Goal: Information Seeking & Learning: Find specific fact

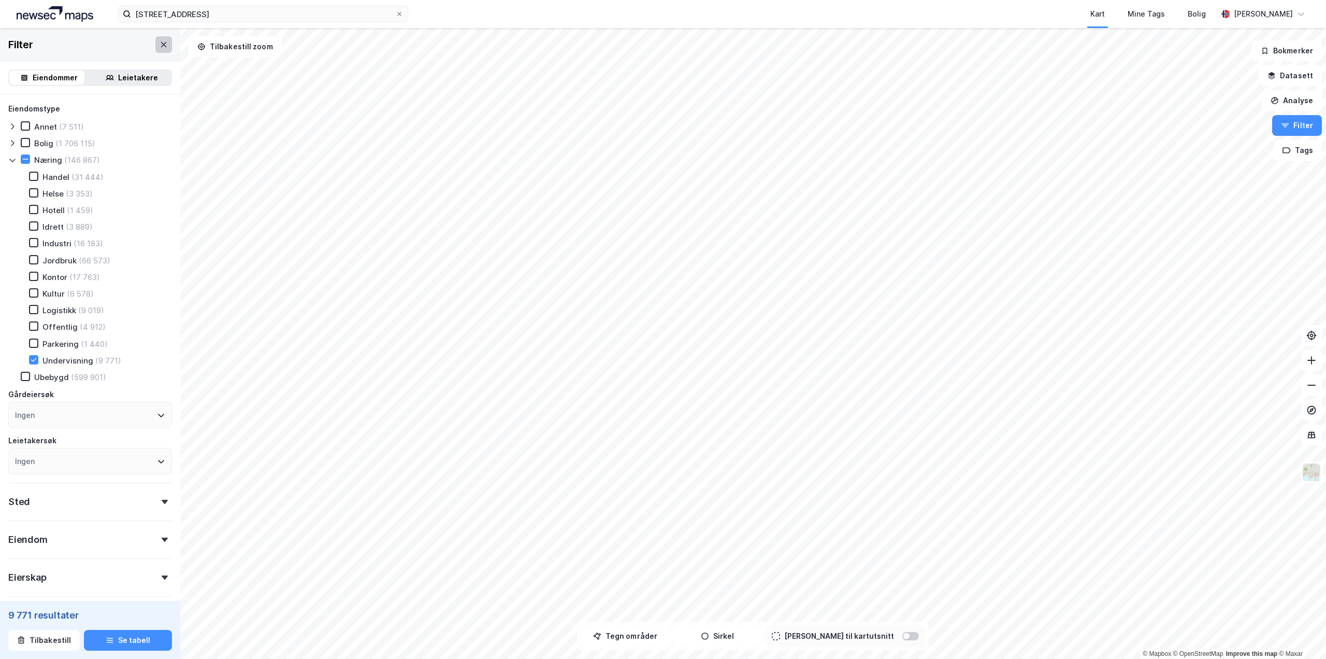
click at [160, 47] on icon at bounding box center [164, 44] width 8 height 8
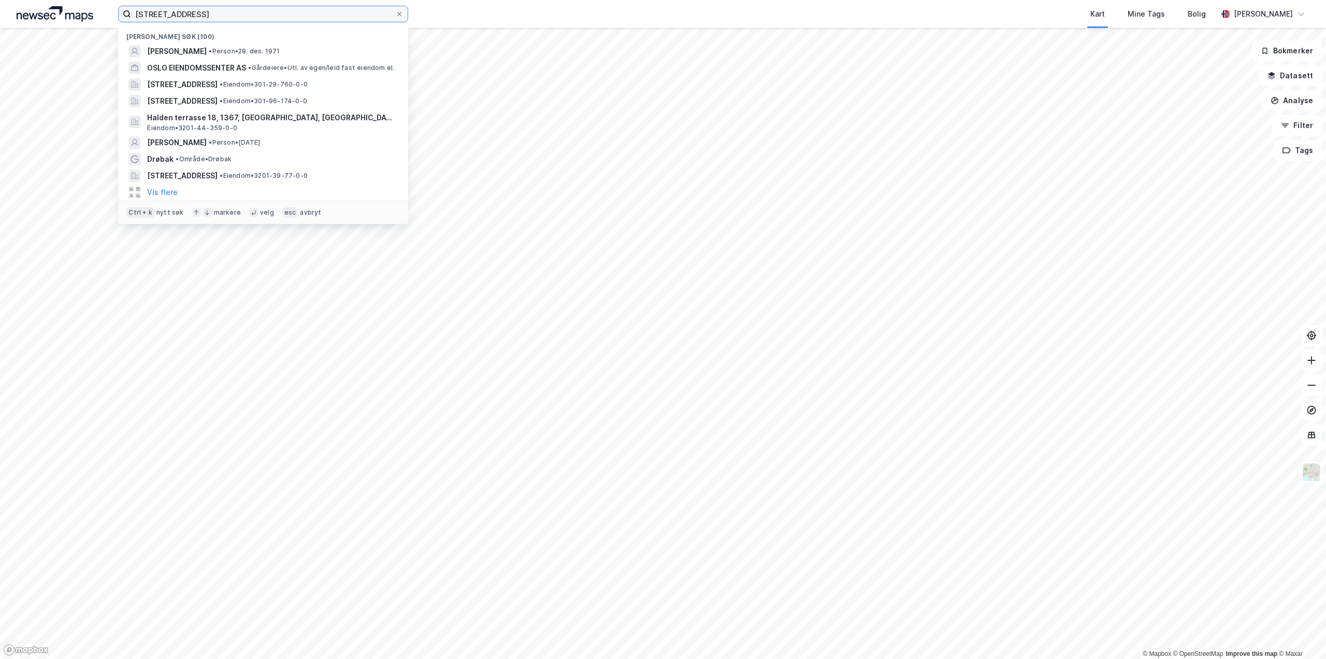
drag, startPoint x: 216, startPoint y: 19, endPoint x: 25, endPoint y: 18, distance: 190.7
click at [25, 18] on div "[STREET_ADDRESS] Nylige søk (100) [PERSON_NAME] • Person • 28. des. 1971 OSLO E…" at bounding box center [663, 14] width 1326 height 28
paste input "[PERSON_NAME]"
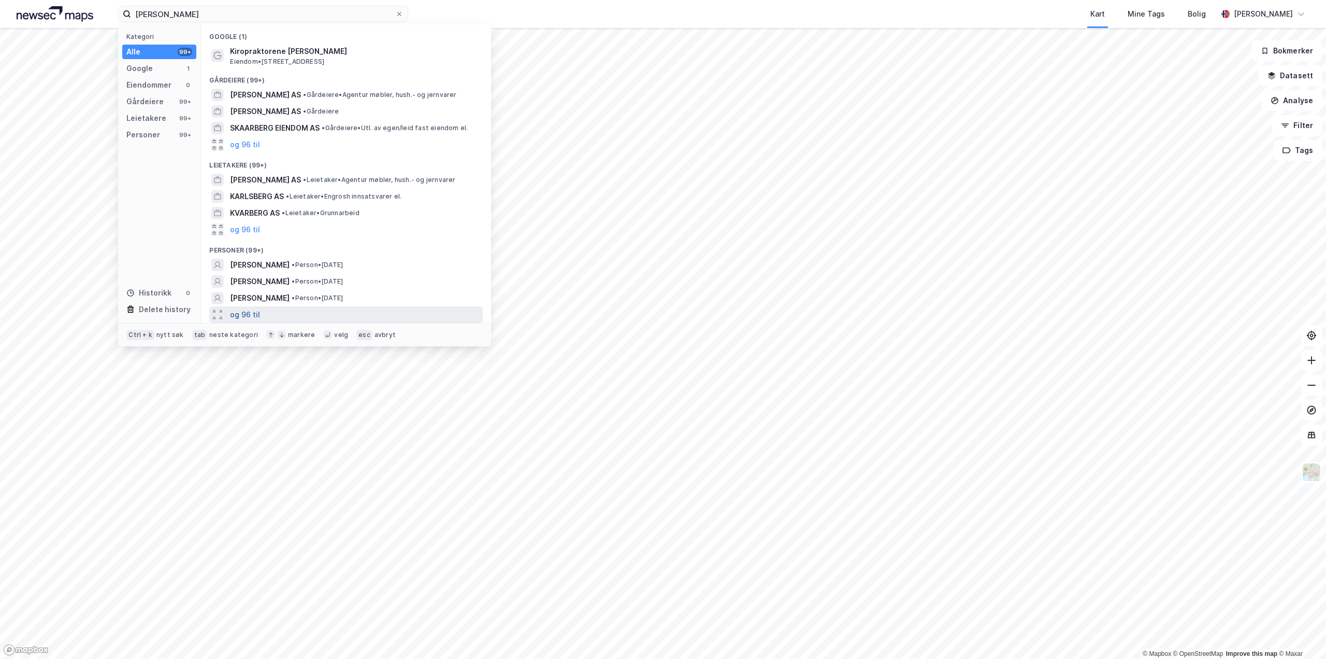
click at [240, 315] on button "og 96 til" at bounding box center [245, 314] width 30 height 12
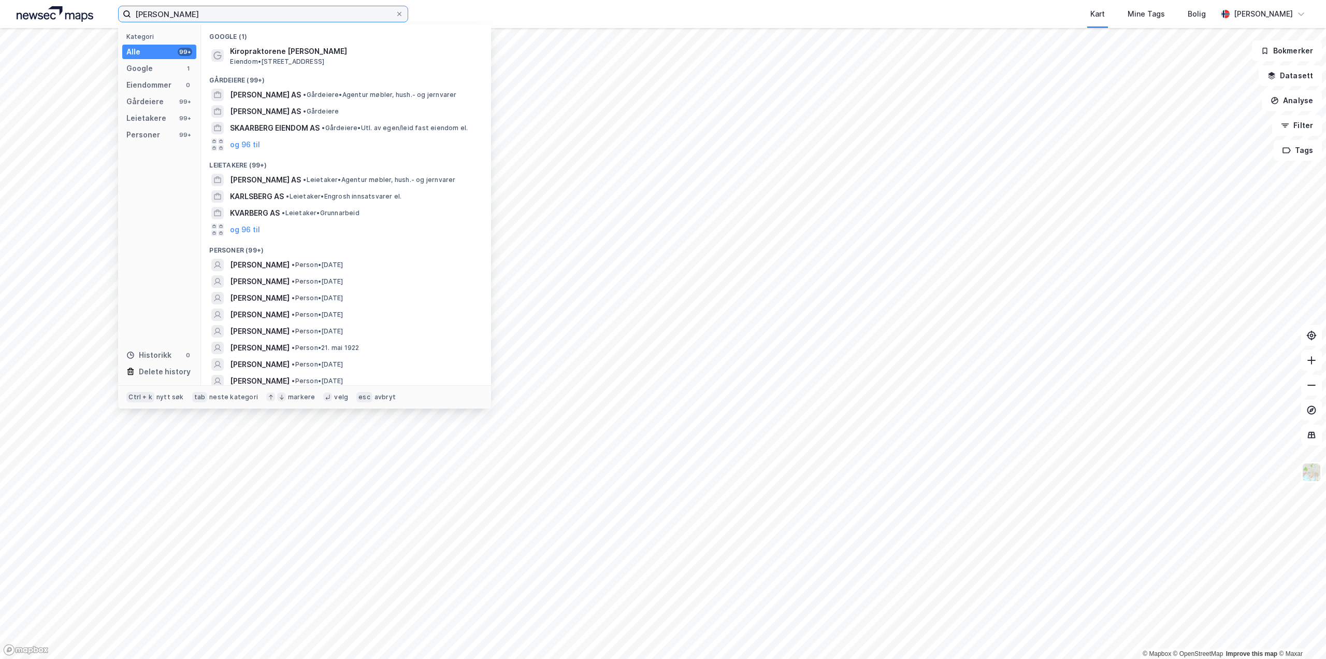
click at [177, 15] on input "[PERSON_NAME]" at bounding box center [263, 14] width 264 height 16
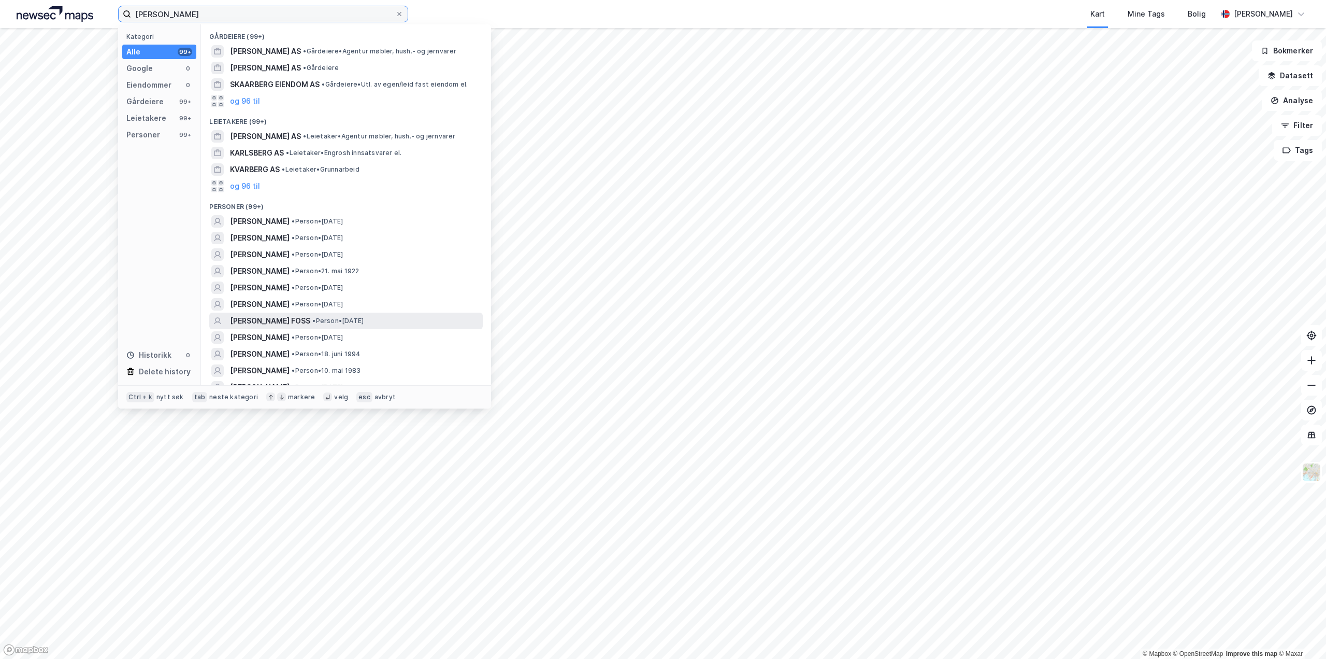
type input "[PERSON_NAME]"
click at [268, 321] on span "[PERSON_NAME] FOSS" at bounding box center [270, 321] width 80 height 12
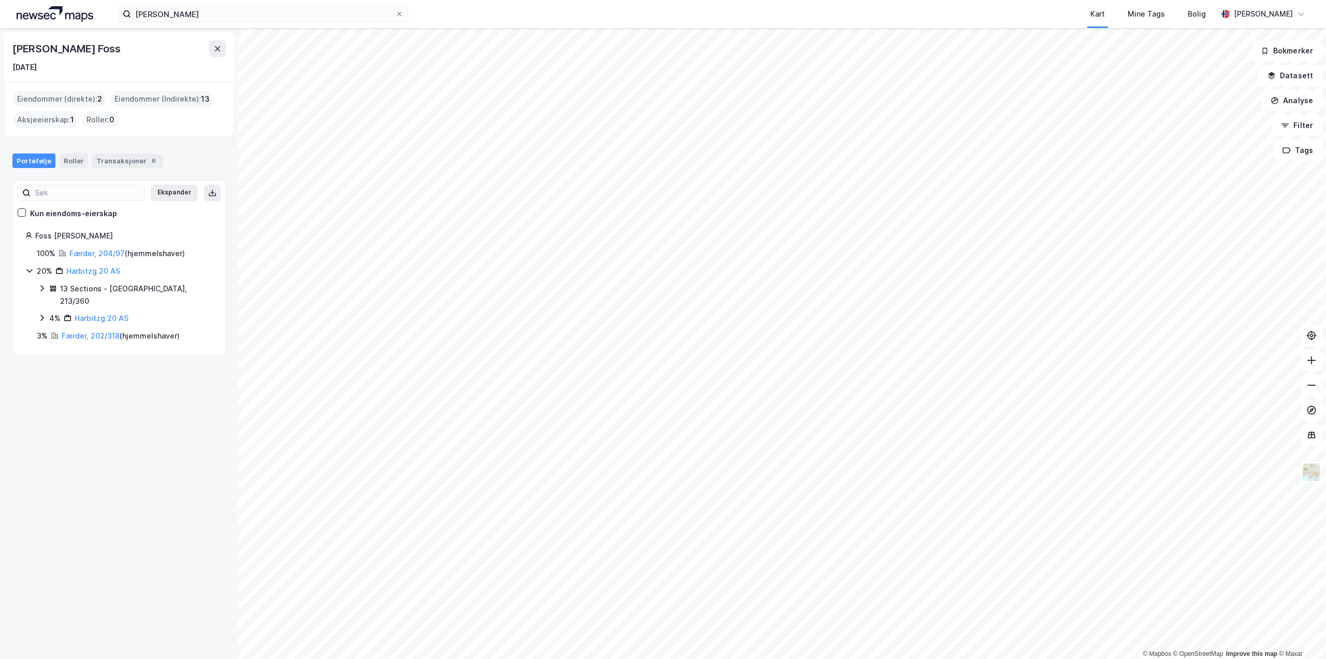
click at [40, 286] on icon at bounding box center [42, 288] width 8 height 8
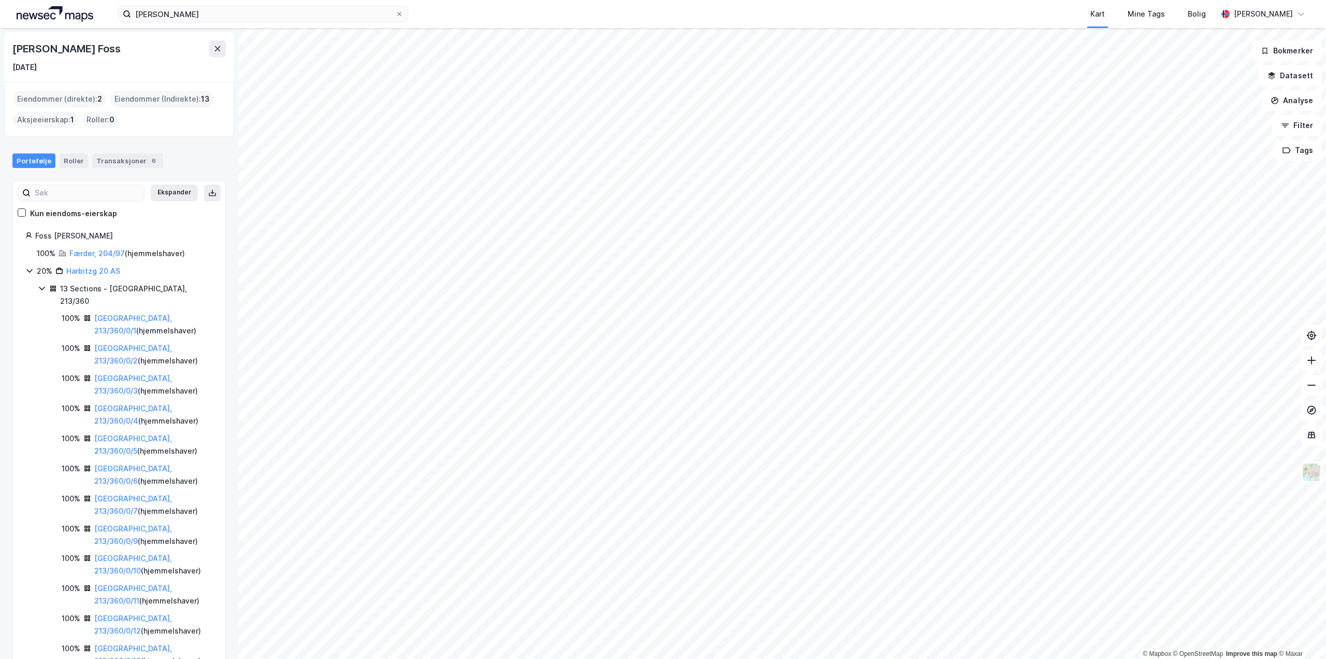
click at [40, 286] on icon at bounding box center [42, 288] width 8 height 8
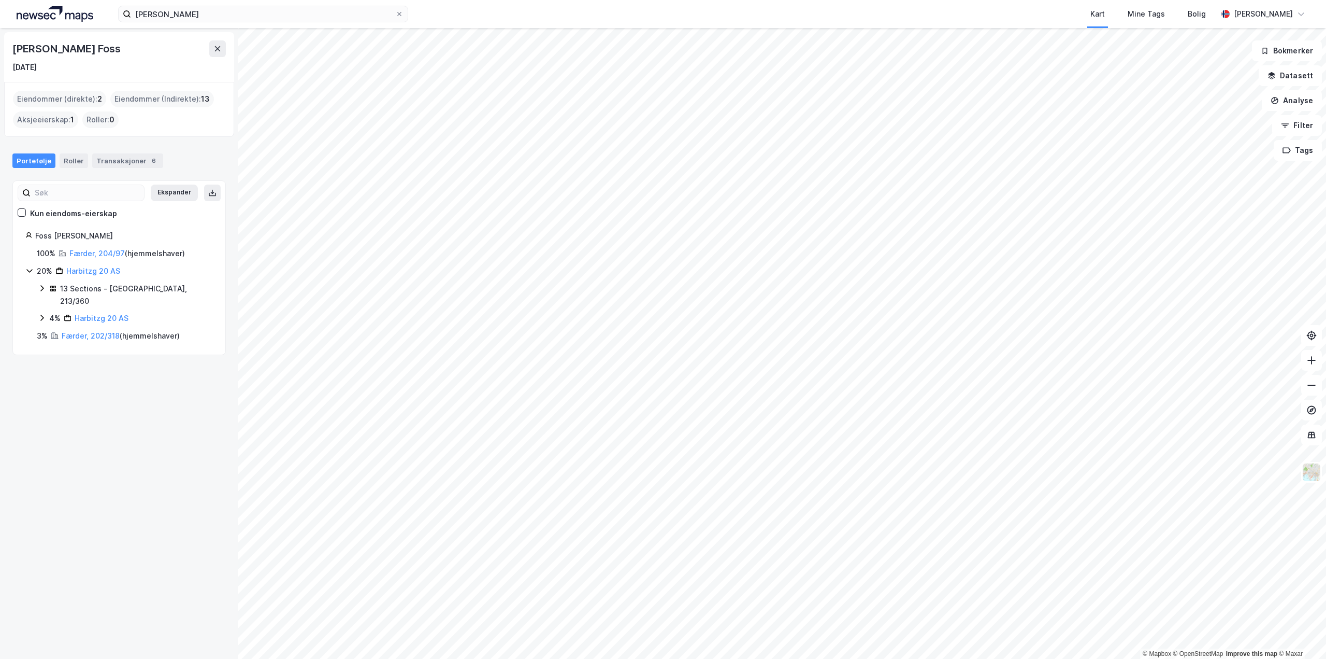
click at [43, 313] on icon at bounding box center [42, 317] width 8 height 8
click at [45, 288] on icon at bounding box center [42, 288] width 8 height 8
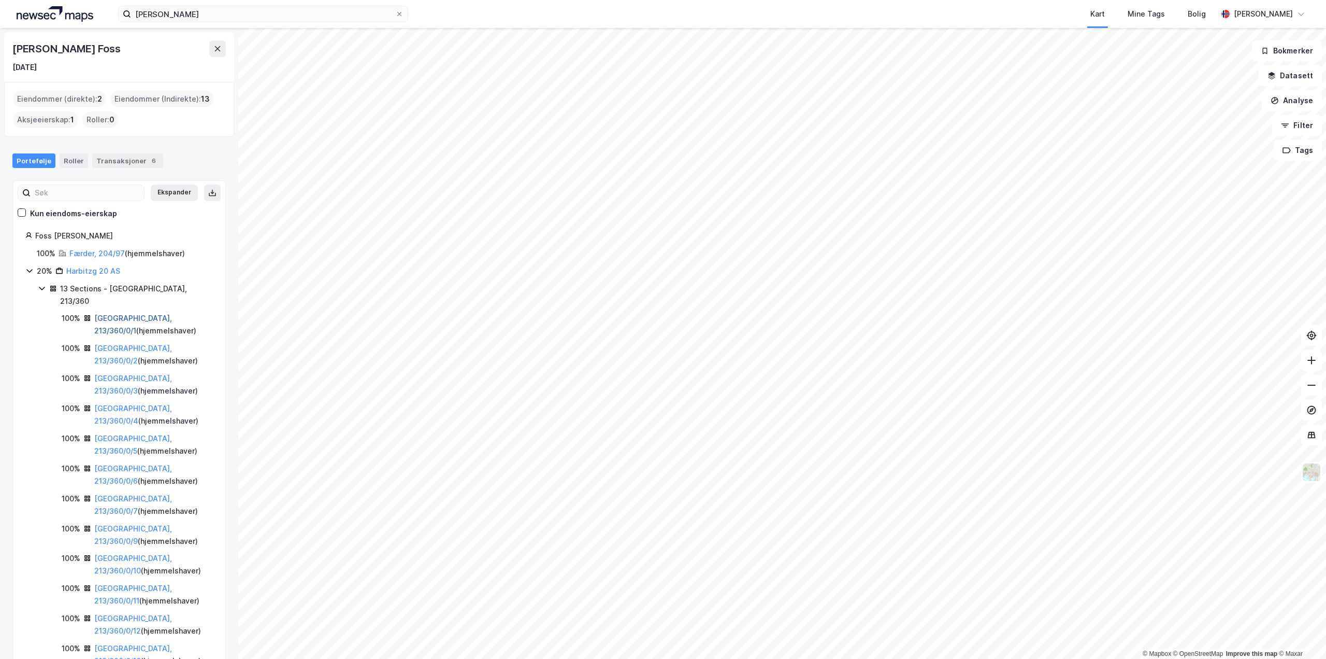
click at [116, 313] on link "[GEOGRAPHIC_DATA], 213/360/0/1" at bounding box center [133, 323] width 78 height 21
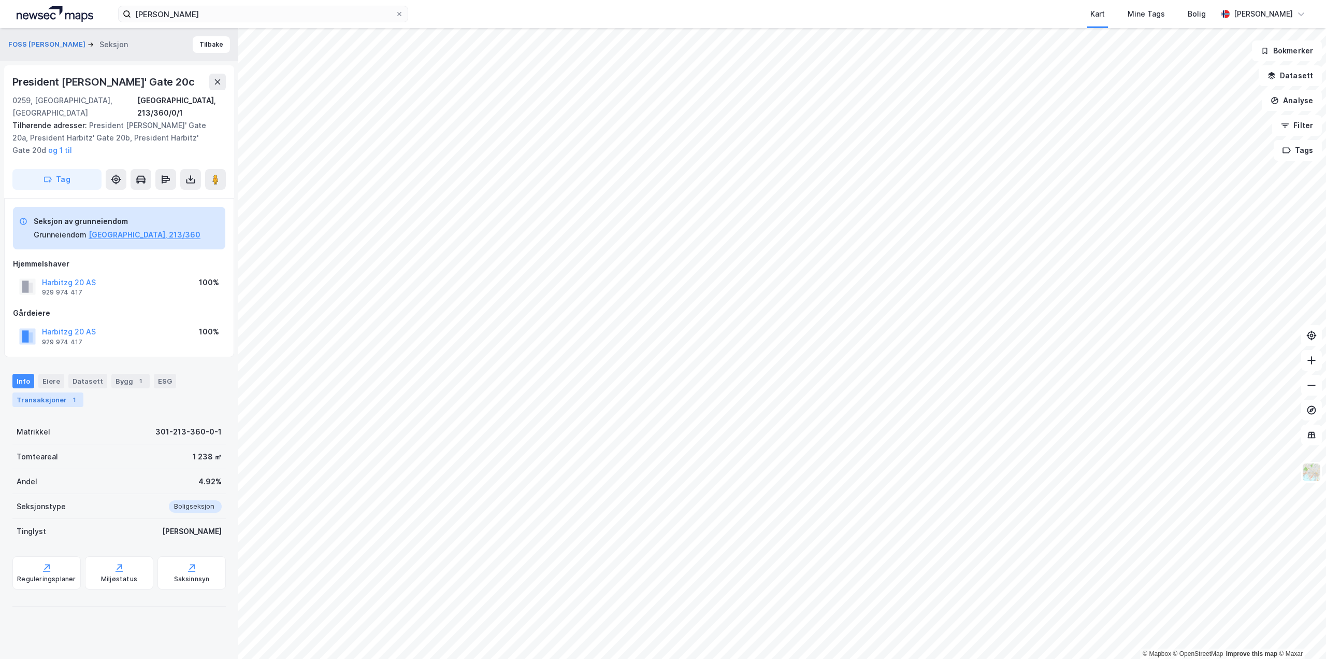
click at [57, 392] on div "Transaksjoner 1" at bounding box center [47, 399] width 71 height 15
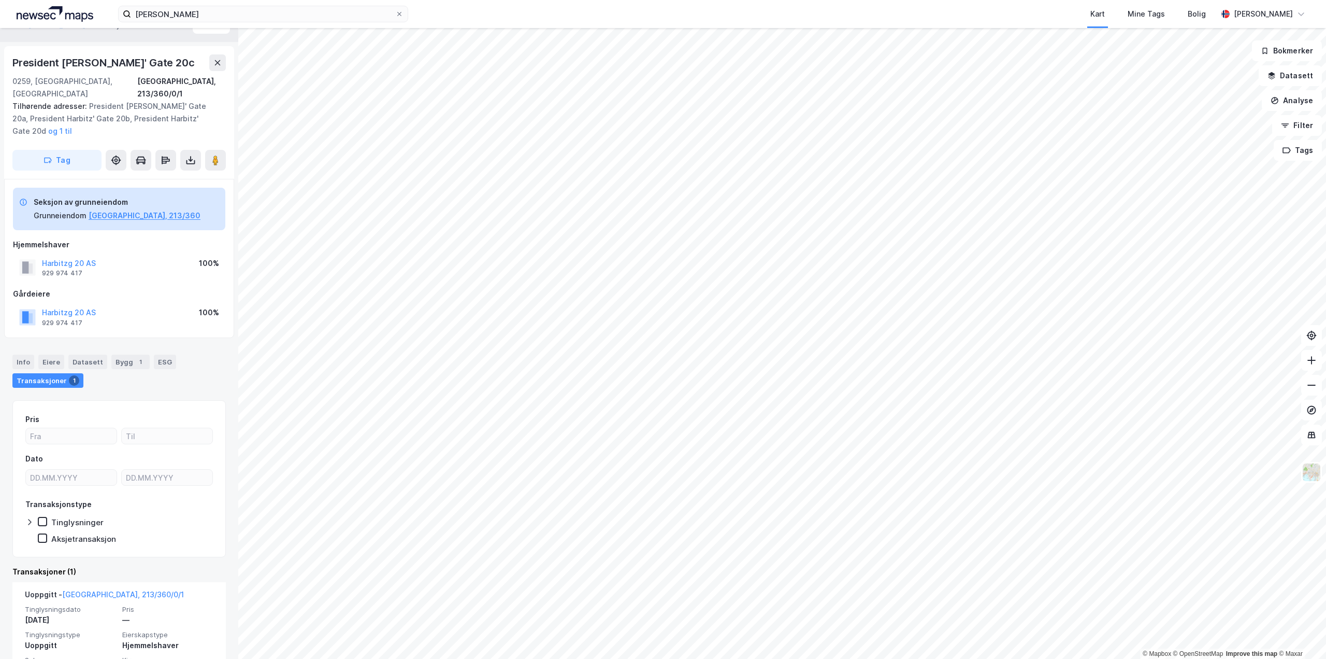
scroll to position [44, 0]
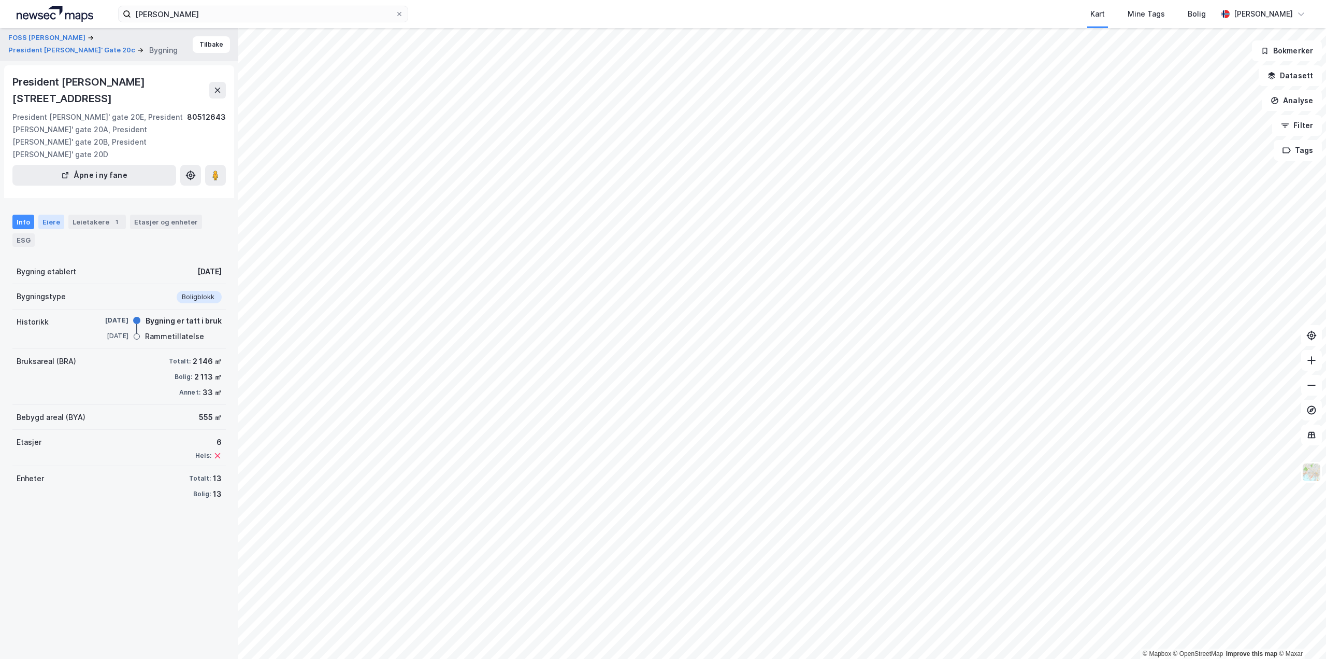
click at [52, 215] on div "Eiere" at bounding box center [51, 222] width 26 height 15
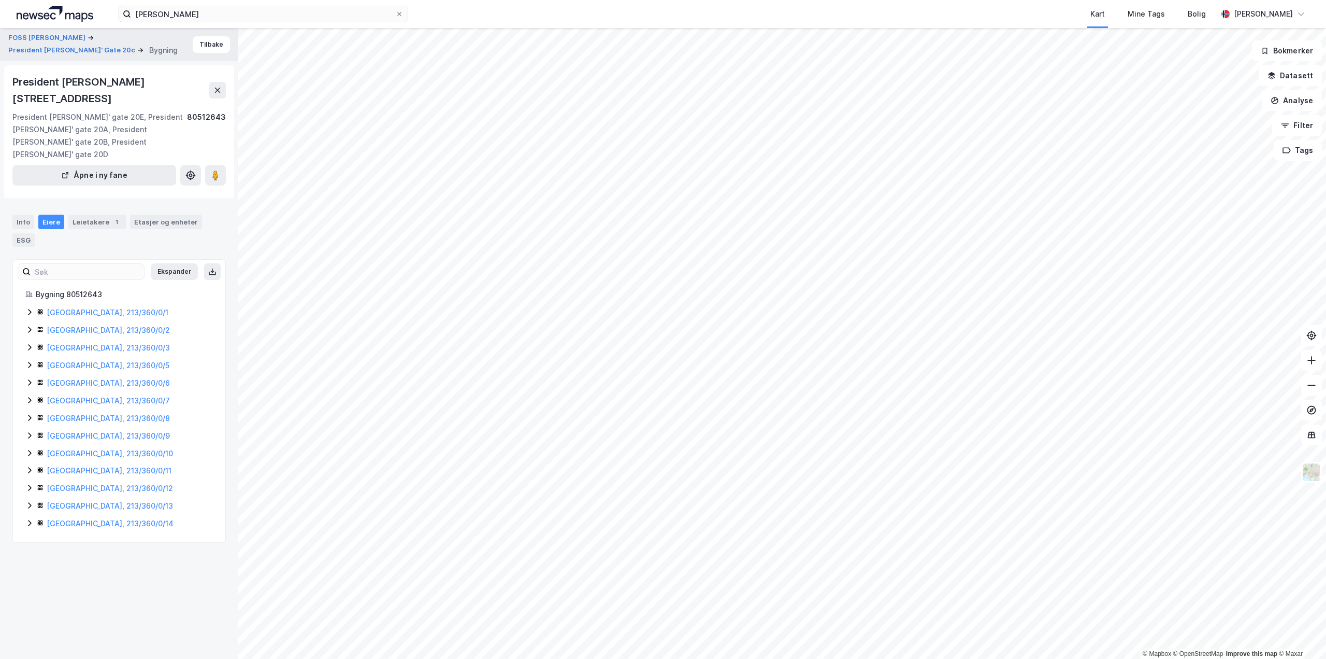
click at [31, 309] on icon at bounding box center [29, 312] width 3 height 6
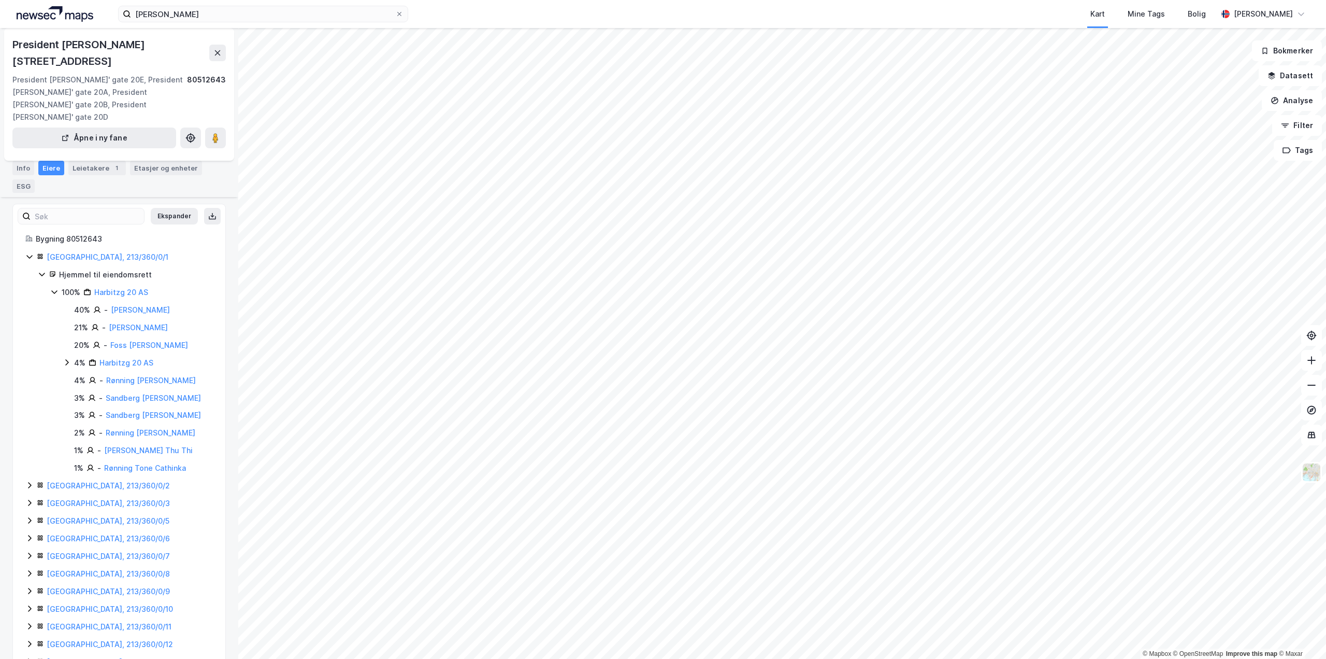
scroll to position [95, 0]
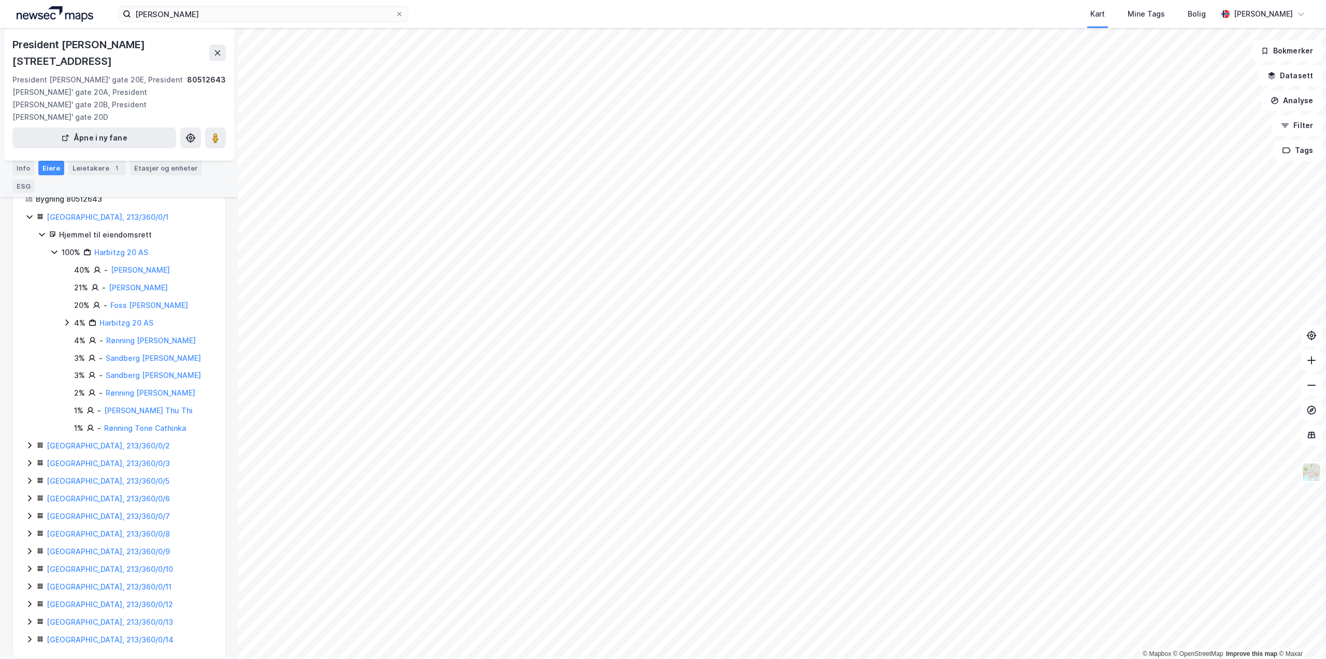
click at [27, 441] on icon at bounding box center [29, 445] width 8 height 8
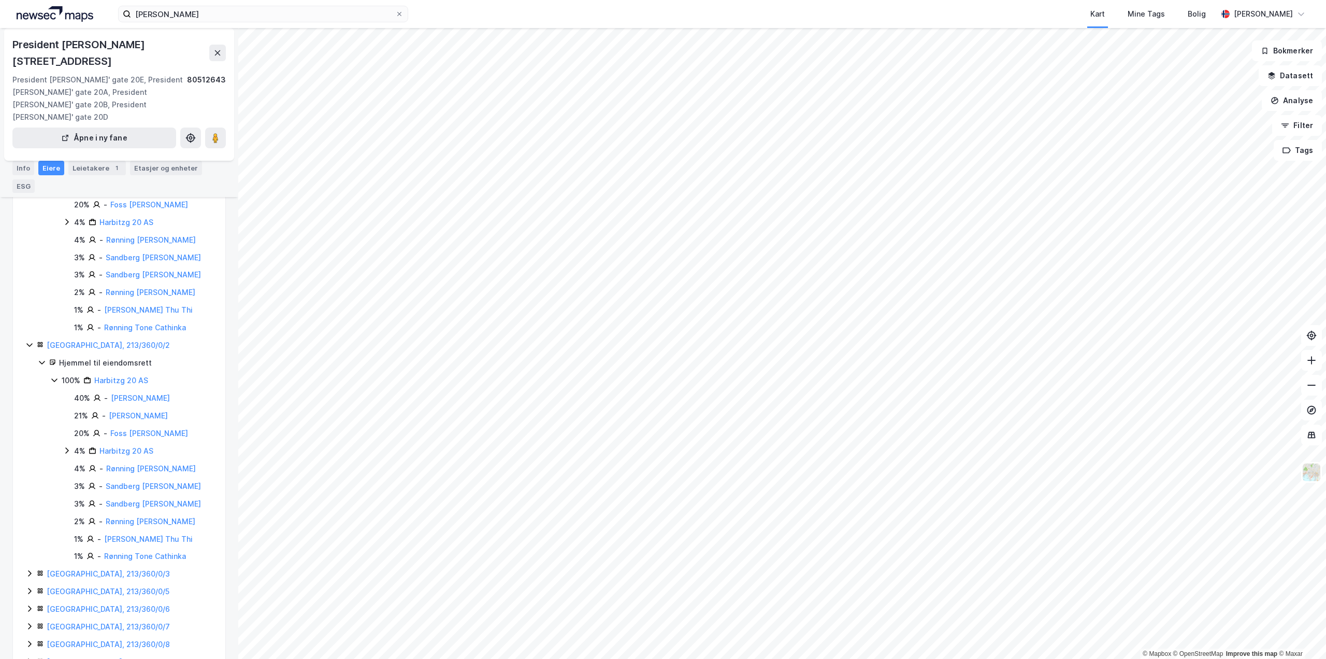
scroll to position [199, 0]
click at [32, 566] on icon at bounding box center [29, 570] width 8 height 8
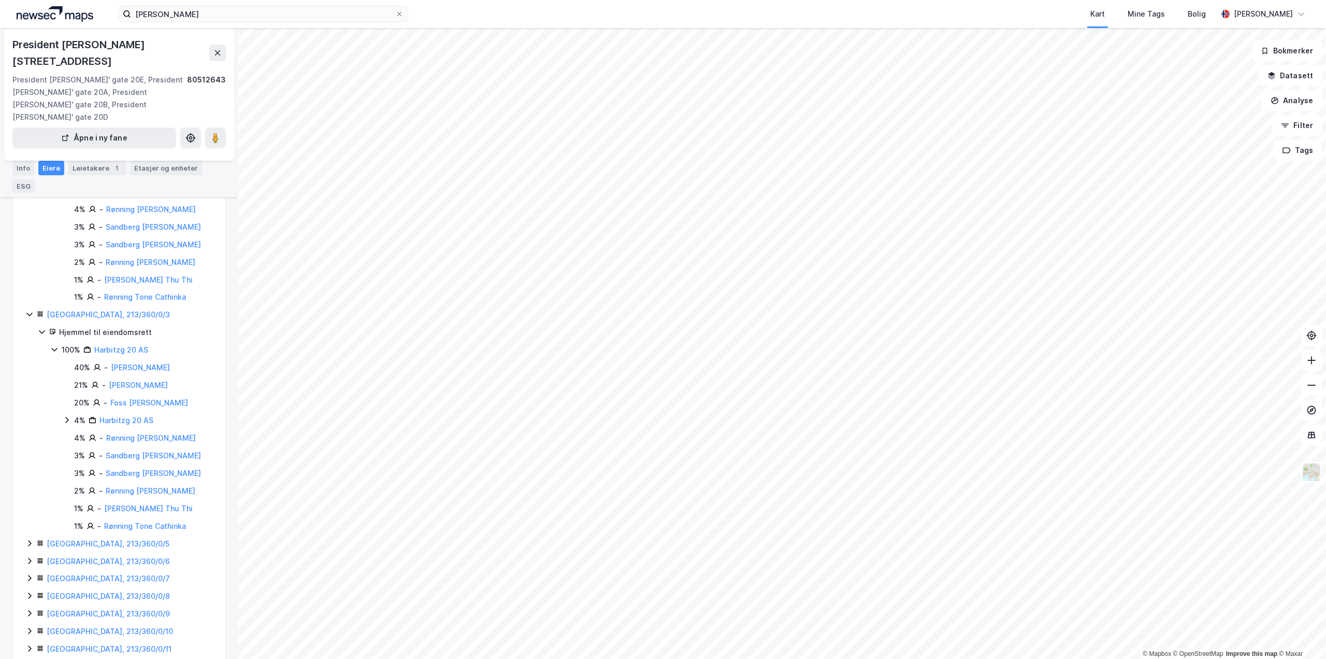
scroll to position [458, 0]
click at [30, 537] on icon at bounding box center [29, 540] width 3 height 6
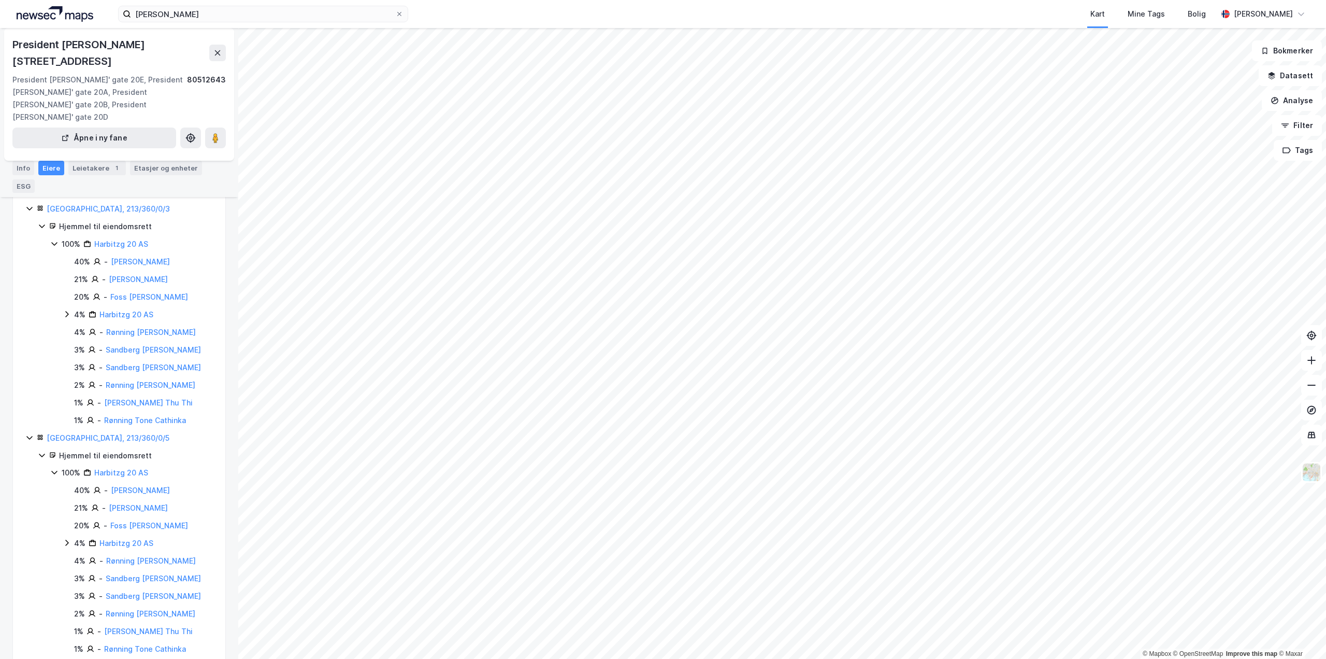
scroll to position [562, 0]
click at [137, 520] on link "Foss [PERSON_NAME]" at bounding box center [149, 524] width 78 height 9
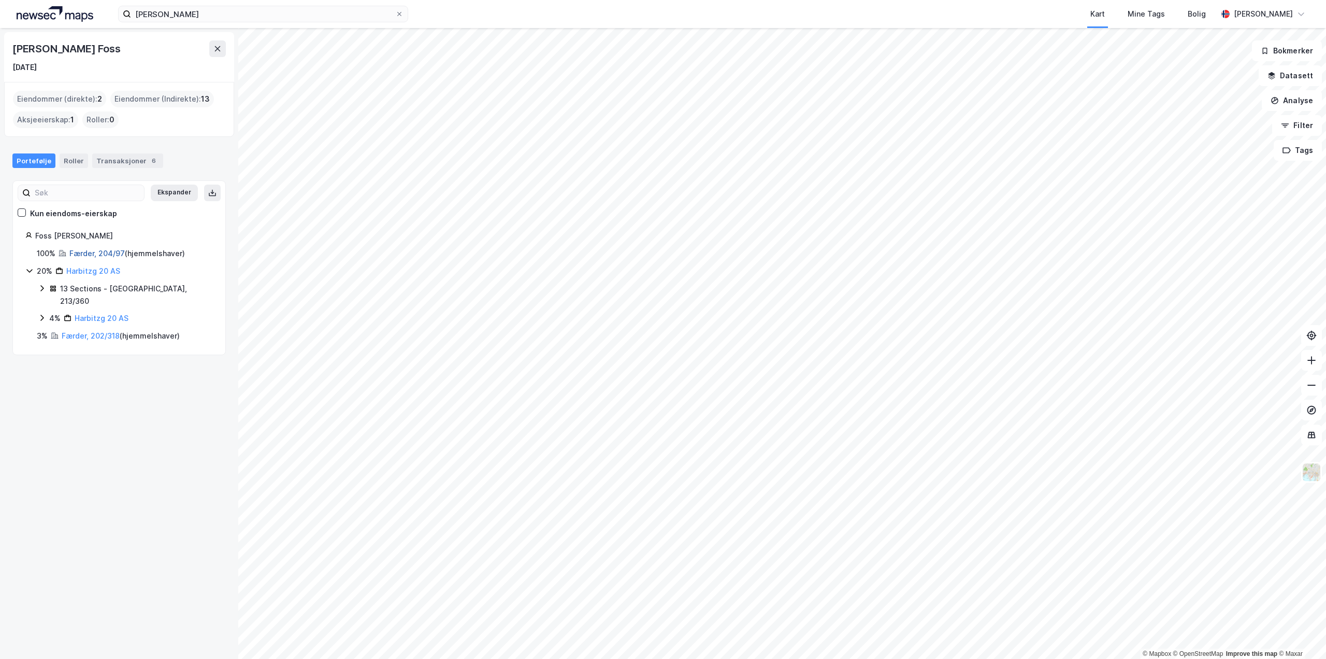
click at [90, 255] on link "Færder, 204/97" at bounding box center [96, 253] width 55 height 9
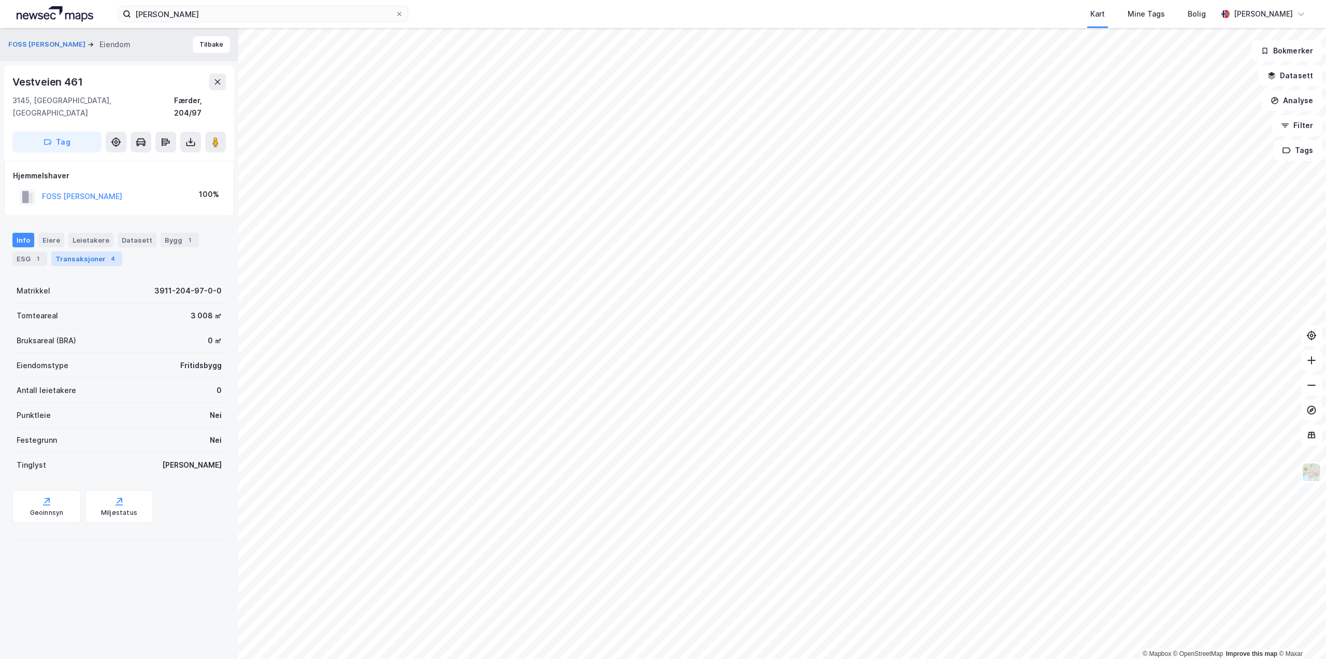
click at [73, 251] on div "Transaksjoner 4" at bounding box center [86, 258] width 71 height 15
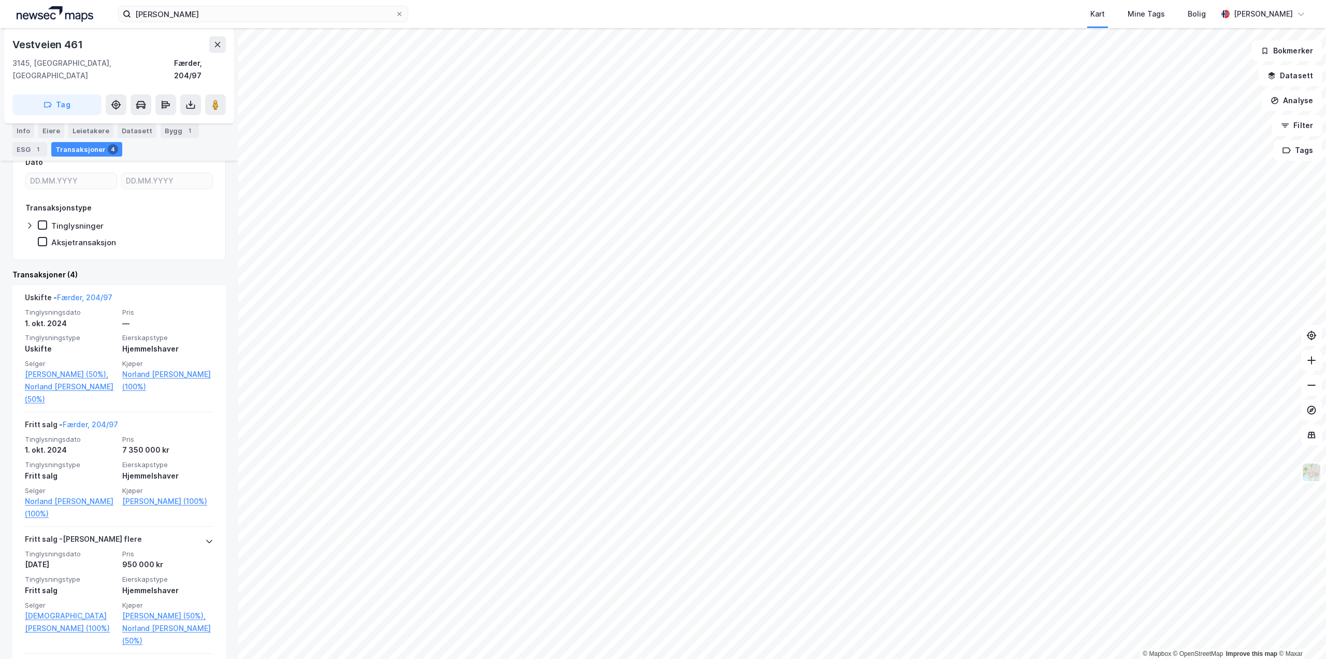
scroll to position [207, 0]
